Goal: Transaction & Acquisition: Purchase product/service

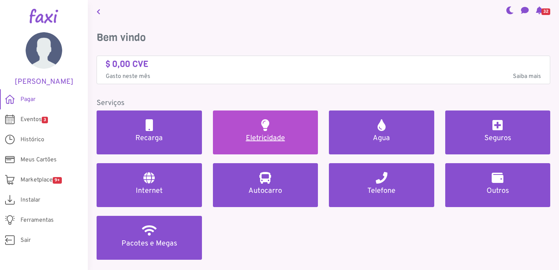
click at [253, 134] on h5 "Eletricidade" at bounding box center [266, 138] width 88 height 9
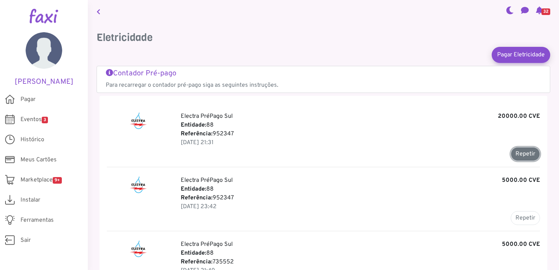
click at [519, 152] on button "Repetir" at bounding box center [525, 154] width 29 height 14
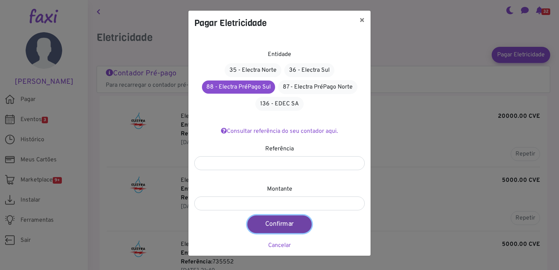
click at [277, 226] on button "Confirmar" at bounding box center [279, 225] width 64 height 18
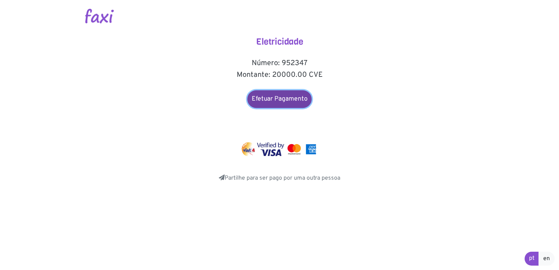
click at [299, 102] on link "Efetuar Pagamento" at bounding box center [279, 99] width 64 height 18
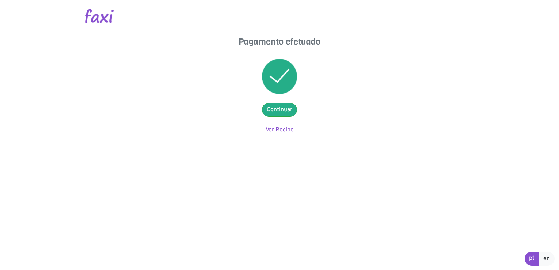
click at [280, 126] on link "Ver Recibo" at bounding box center [280, 129] width 28 height 7
